Goal: Task Accomplishment & Management: Complete application form

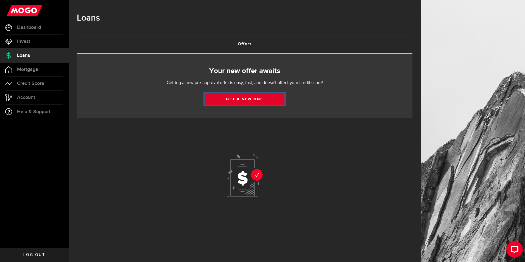
click at [239, 100] on link "Get a new one" at bounding box center [245, 99] width 80 height 12
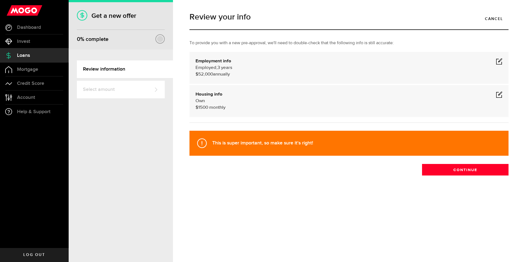
click at [499, 95] on span at bounding box center [499, 94] width 7 height 7
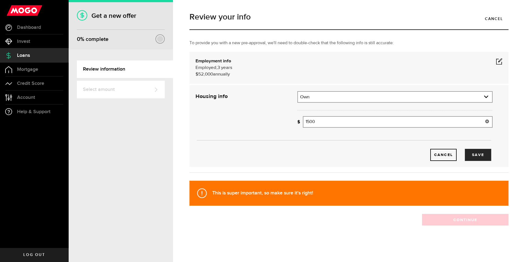
click at [329, 124] on input "1500" at bounding box center [398, 122] width 190 height 12
type input "1"
type input "1,200"
click at [343, 143] on div "Cancel Save" at bounding box center [344, 146] width 314 height 29
click at [481, 152] on button "Save" at bounding box center [478, 155] width 26 height 12
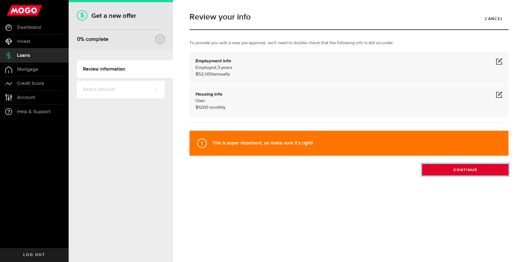
click at [467, 171] on button "Continue" at bounding box center [465, 170] width 87 height 12
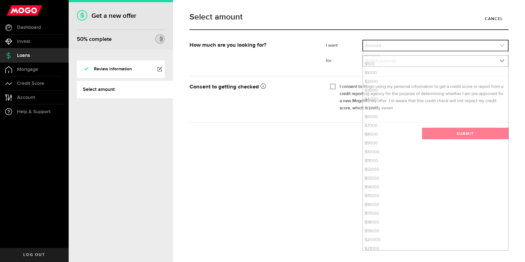
click at [393, 48] on link "expand select" at bounding box center [435, 45] width 145 height 10
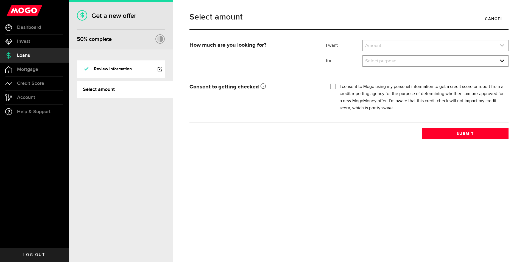
click at [393, 46] on link "expand select" at bounding box center [435, 45] width 145 height 10
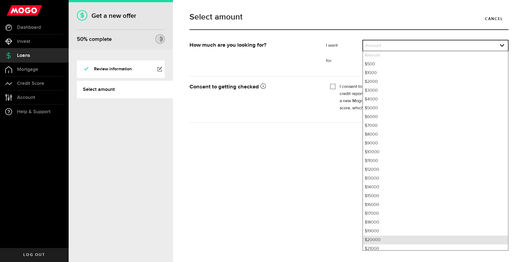
click at [372, 240] on li "$20000" at bounding box center [435, 240] width 145 height 9
select select "20000"
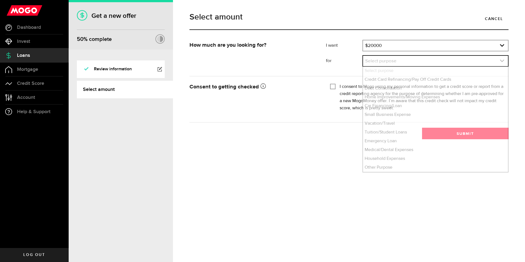
click at [396, 66] on link "expand select" at bounding box center [435, 61] width 145 height 10
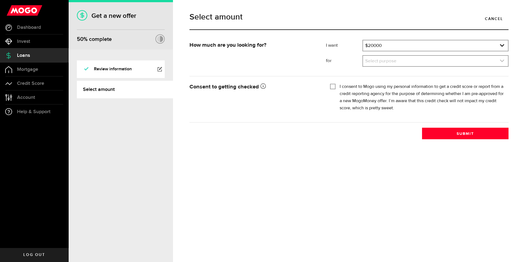
click at [386, 60] on link "expand select" at bounding box center [435, 61] width 145 height 10
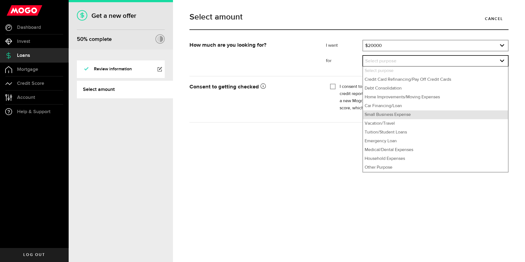
click at [392, 114] on li "Small Business Expense" at bounding box center [435, 114] width 145 height 9
select select "Small Business Expense"
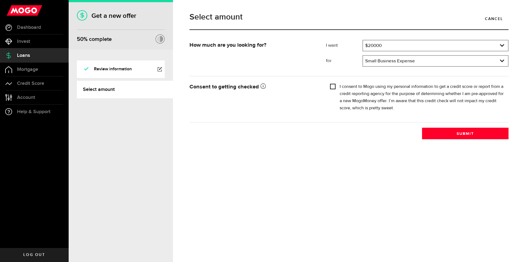
click at [332, 88] on input "I consent to Mogo using my personal information to get a credit score or report…" at bounding box center [332, 85] width 5 height 5
checkbox input "true"
click at [452, 129] on button "Submit" at bounding box center [465, 134] width 87 height 12
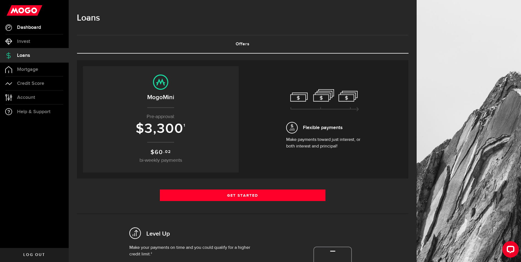
click at [32, 28] on span "Dashboard" at bounding box center [29, 27] width 24 height 5
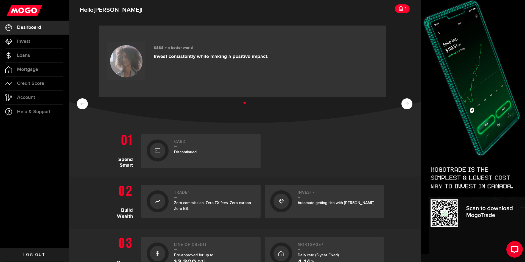
click at [356, 91] on link "$$$$ + a better world Invest consistently while making a positive impact." at bounding box center [243, 61] width 288 height 71
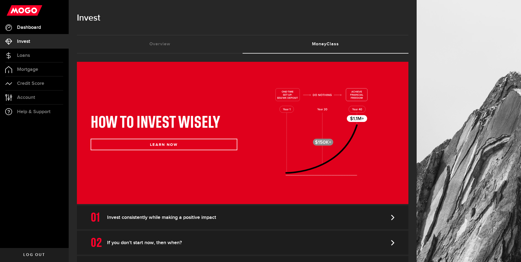
click at [32, 27] on span "Dashboard" at bounding box center [29, 27] width 24 height 5
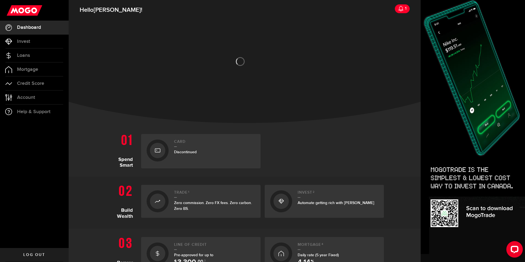
click at [393, 141] on section "Spend Smart Card Discontinued" at bounding box center [245, 151] width 352 height 51
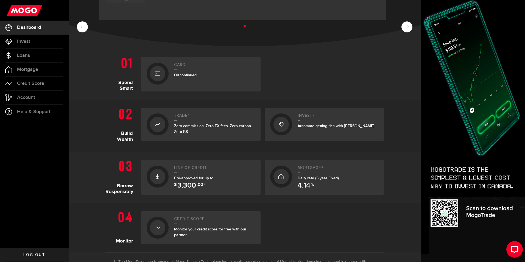
scroll to position [88, 0]
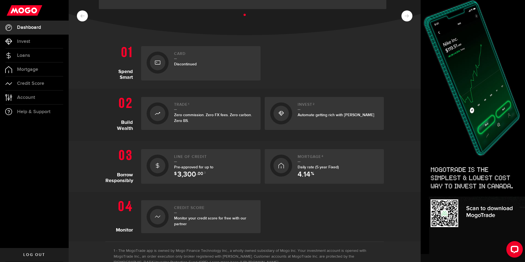
click at [182, 66] on div "Discontinued" at bounding box center [214, 64] width 81 height 6
click at [155, 61] on icon at bounding box center [157, 62] width 5 height 9
click at [182, 67] on div "Card Discontinued" at bounding box center [214, 63] width 81 height 23
click at [22, 69] on span "Mortgage" at bounding box center [27, 69] width 21 height 5
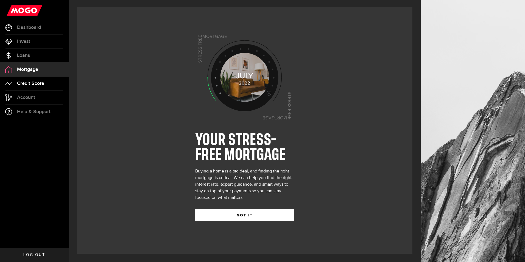
click at [22, 82] on span "Credit Score" at bounding box center [30, 83] width 27 height 5
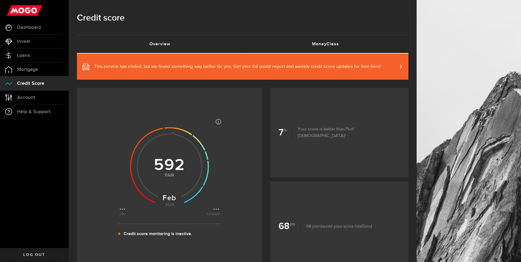
click at [323, 43] on link "MoneyClass (requires attention)" at bounding box center [326, 44] width 166 height 18
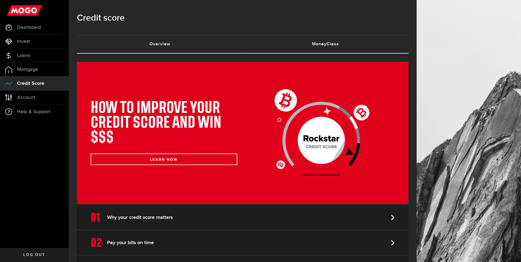
click at [159, 48] on link "Overview (requires attention)" at bounding box center [160, 44] width 166 height 18
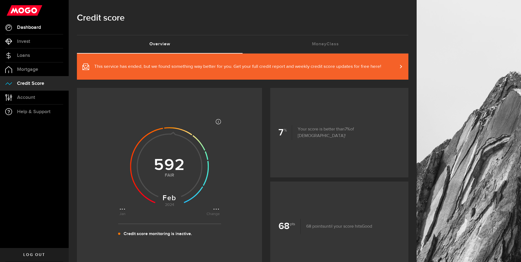
click at [22, 30] on span "Dashboard" at bounding box center [29, 27] width 24 height 5
